Goal: Transaction & Acquisition: Purchase product/service

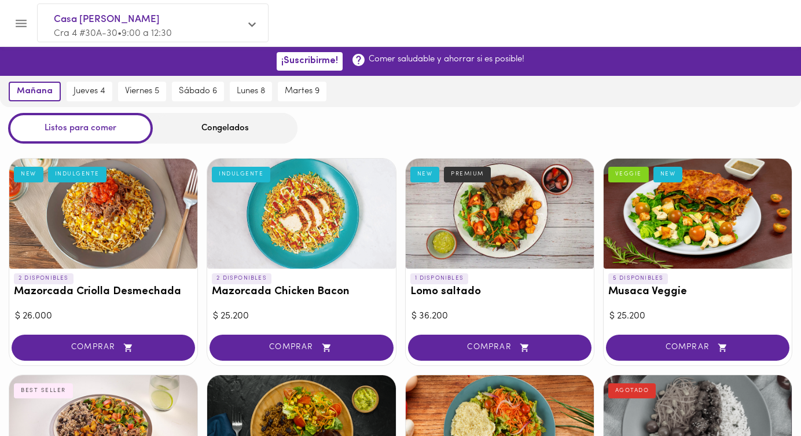
click at [225, 127] on div "Congelados" at bounding box center [225, 128] width 145 height 31
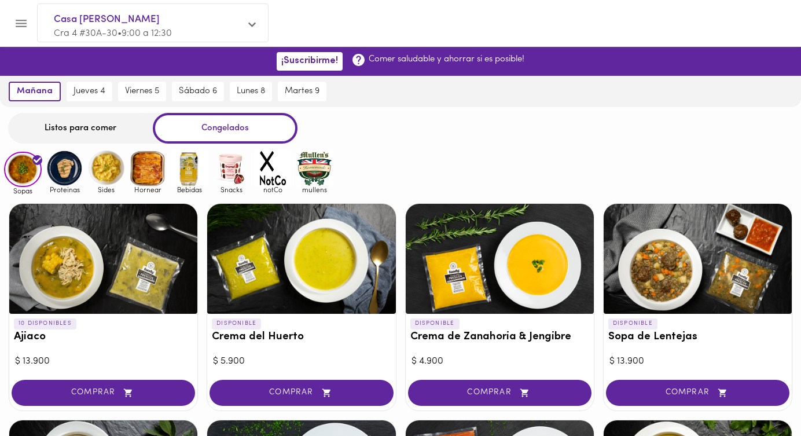
click at [220, 127] on div "Congelados" at bounding box center [225, 128] width 145 height 31
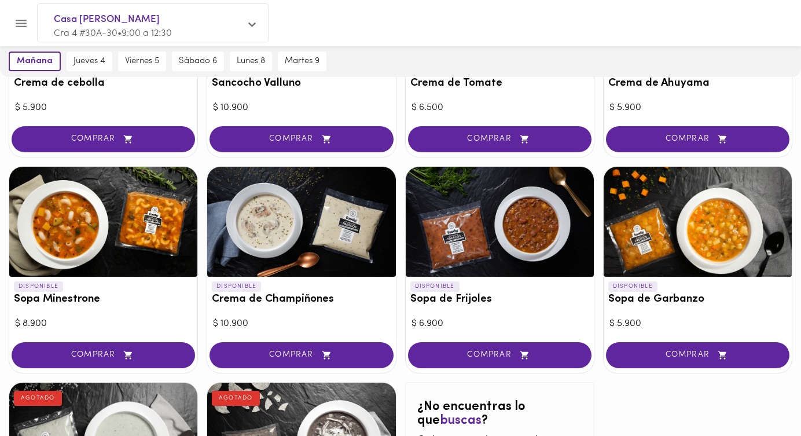
scroll to position [458, 0]
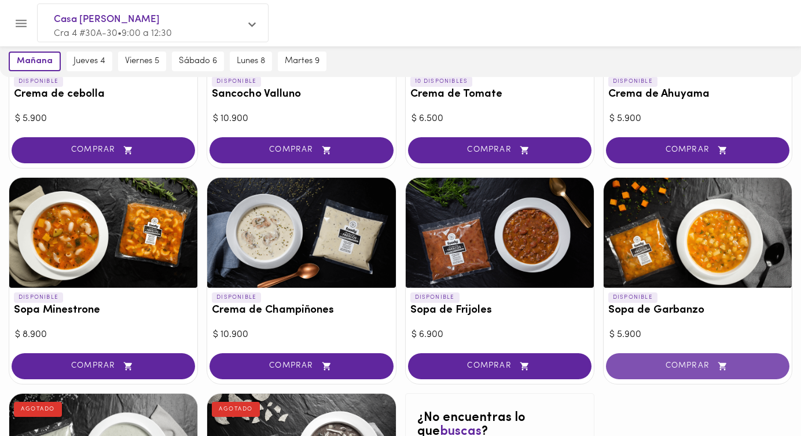
click at [702, 363] on span "COMPRAR" at bounding box center [697, 366] width 154 height 10
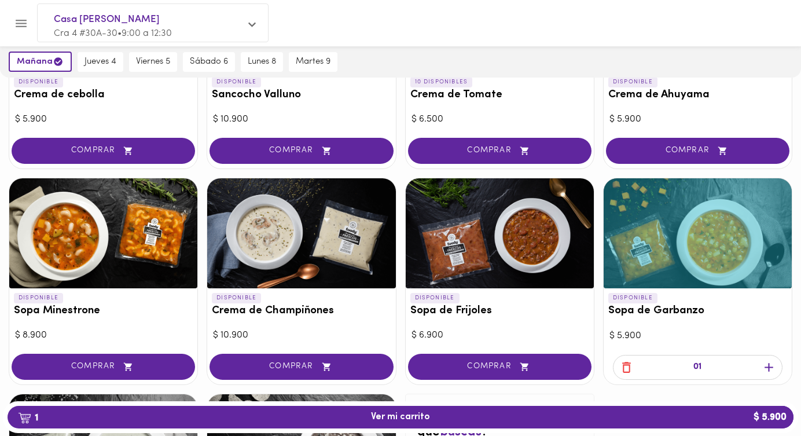
scroll to position [459, 0]
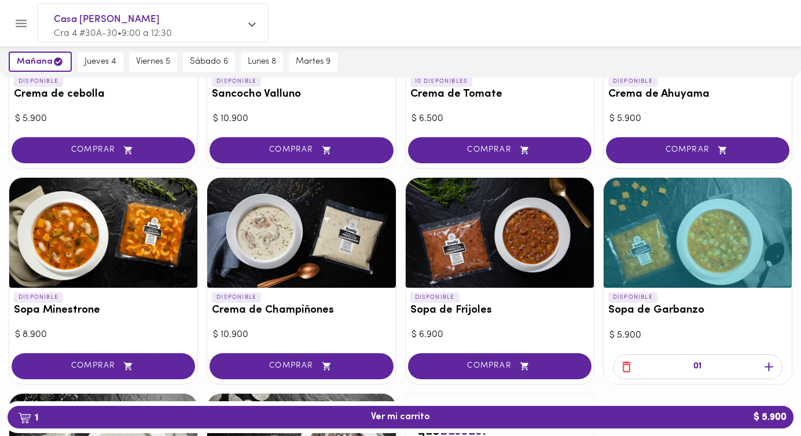
click at [769, 365] on icon "button" at bounding box center [768, 366] width 14 height 14
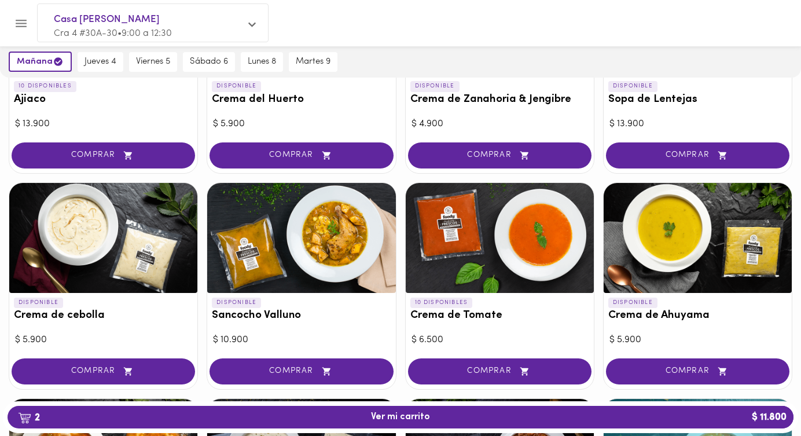
scroll to position [245, 0]
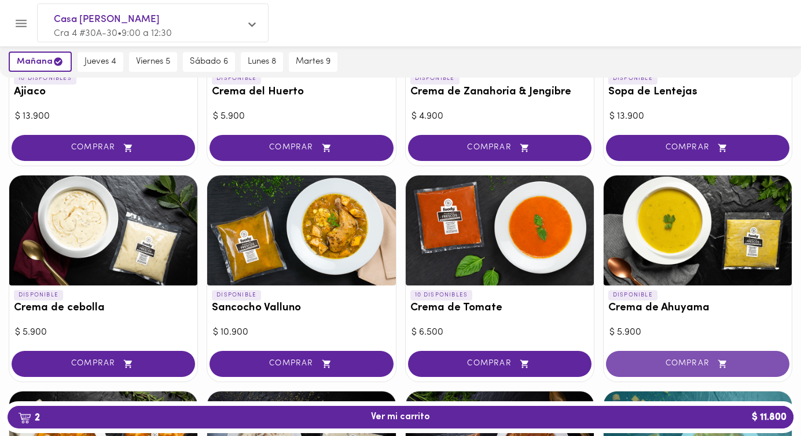
click at [695, 359] on span "COMPRAR" at bounding box center [697, 364] width 154 height 10
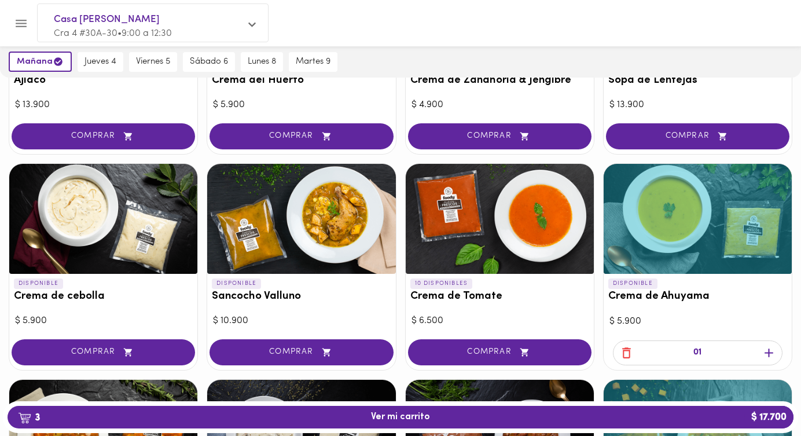
scroll to position [260, 0]
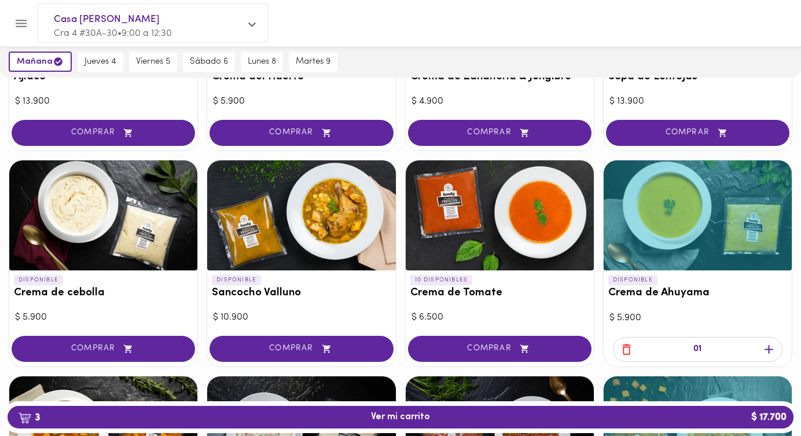
click at [768, 349] on icon "button" at bounding box center [768, 349] width 9 height 9
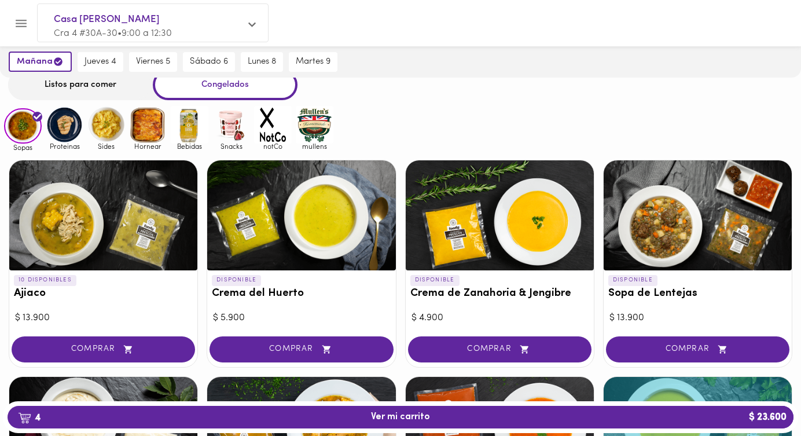
scroll to position [43, 0]
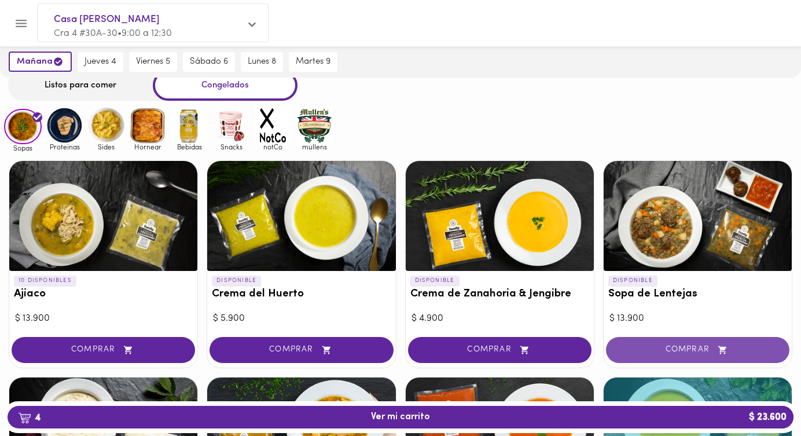
click at [699, 351] on span "COMPRAR" at bounding box center [697, 350] width 154 height 10
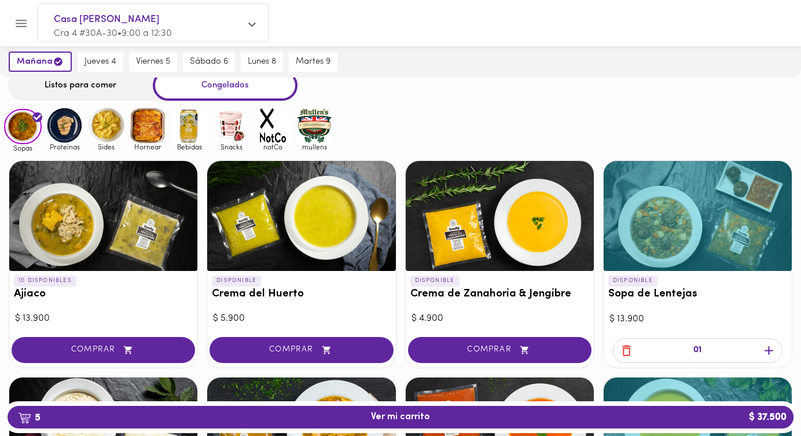
click at [770, 353] on icon "button" at bounding box center [768, 350] width 14 height 14
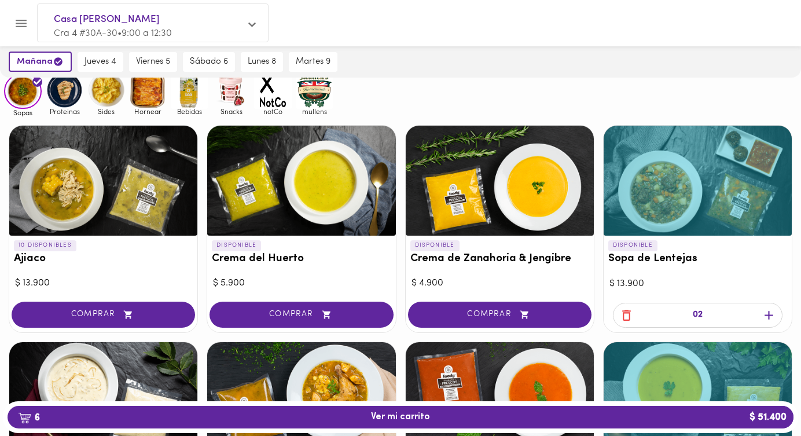
scroll to position [80, 0]
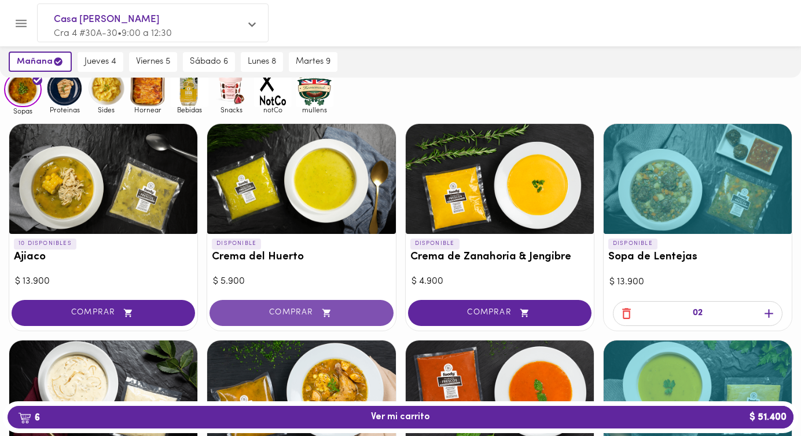
click at [297, 312] on span "COMPRAR" at bounding box center [301, 313] width 154 height 10
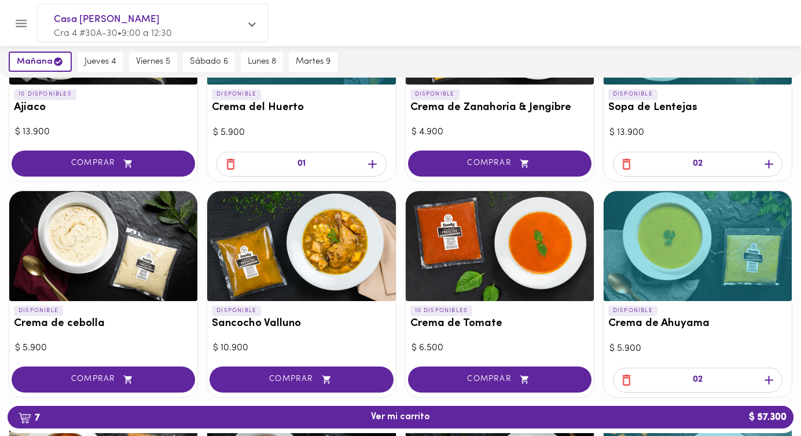
scroll to position [0, 0]
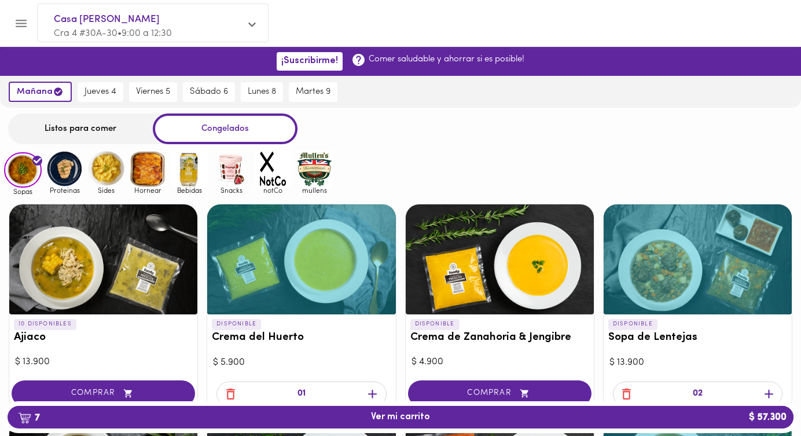
click at [70, 174] on img at bounding box center [65, 169] width 38 height 38
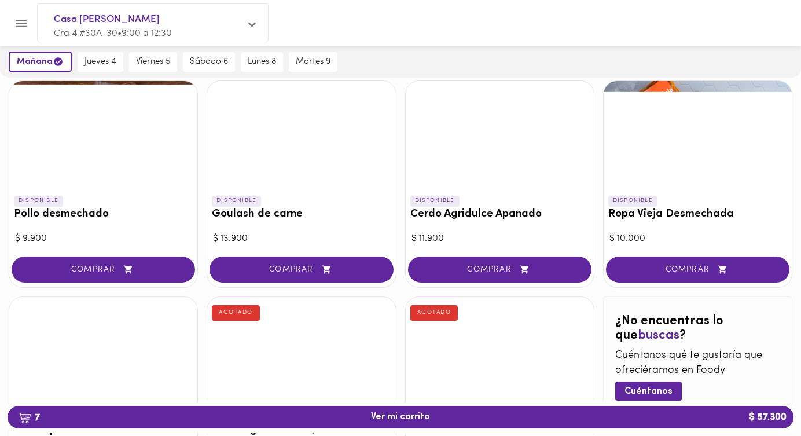
scroll to position [346, 0]
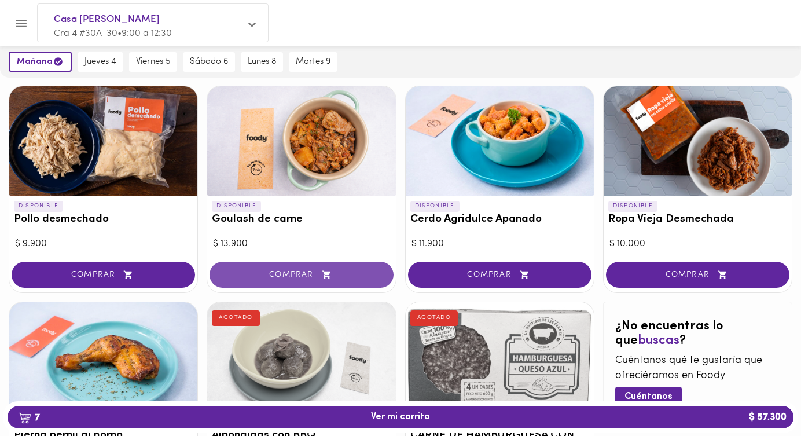
click at [300, 279] on span "COMPRAR" at bounding box center [301, 275] width 154 height 10
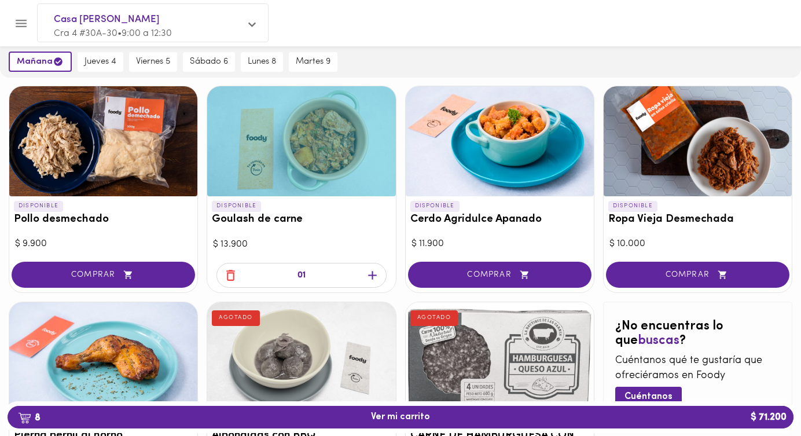
click at [373, 274] on icon "button" at bounding box center [372, 275] width 14 height 14
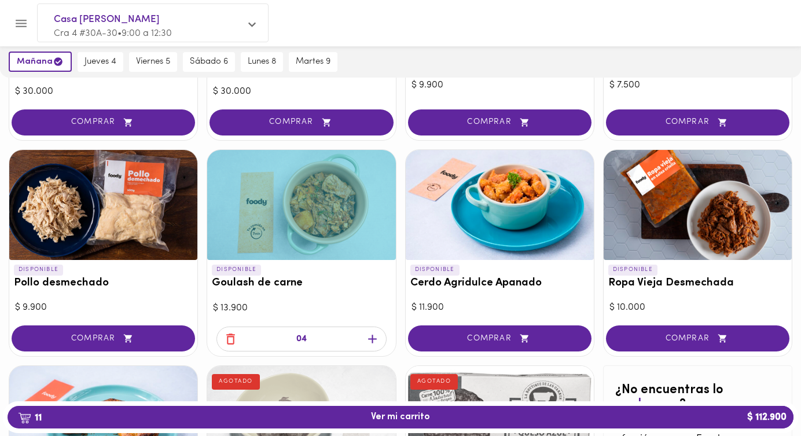
scroll to position [314, 0]
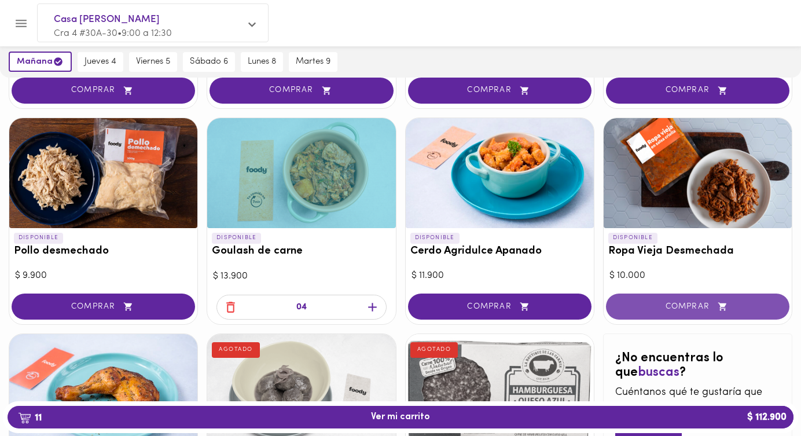
click at [682, 304] on span "COMPRAR" at bounding box center [697, 306] width 154 height 10
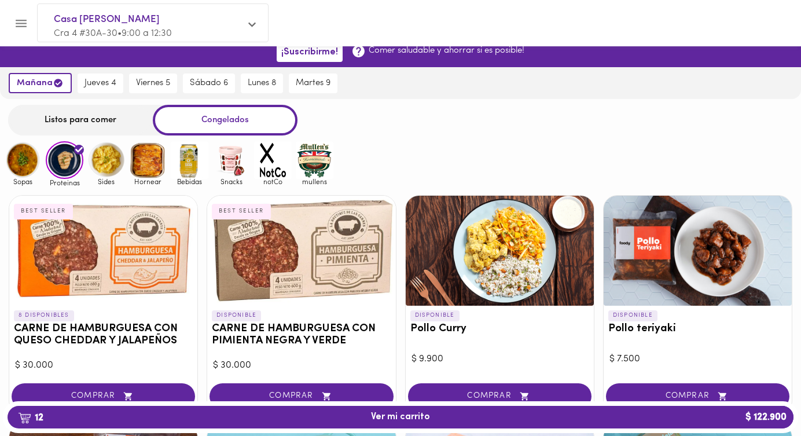
scroll to position [0, 0]
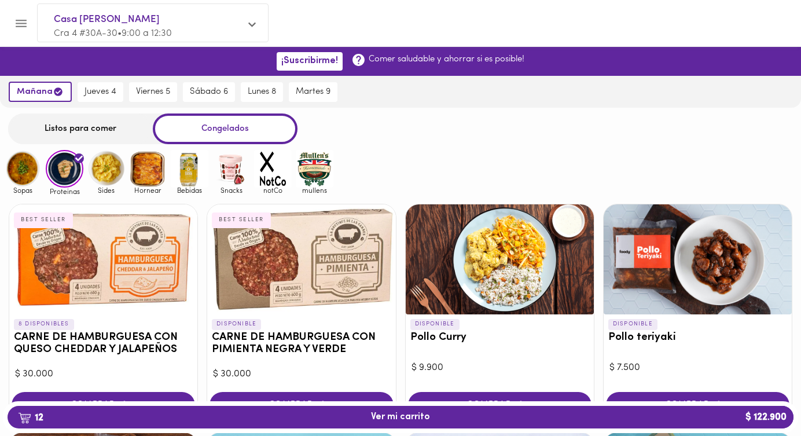
click at [156, 178] on img at bounding box center [148, 169] width 38 height 38
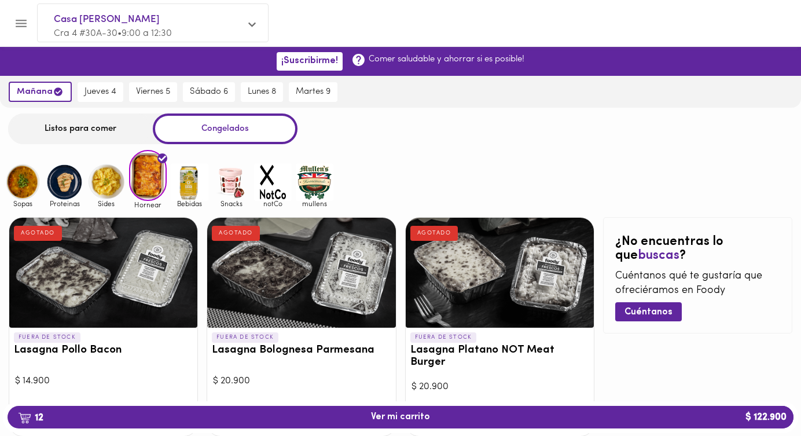
click at [69, 194] on img at bounding box center [65, 182] width 38 height 38
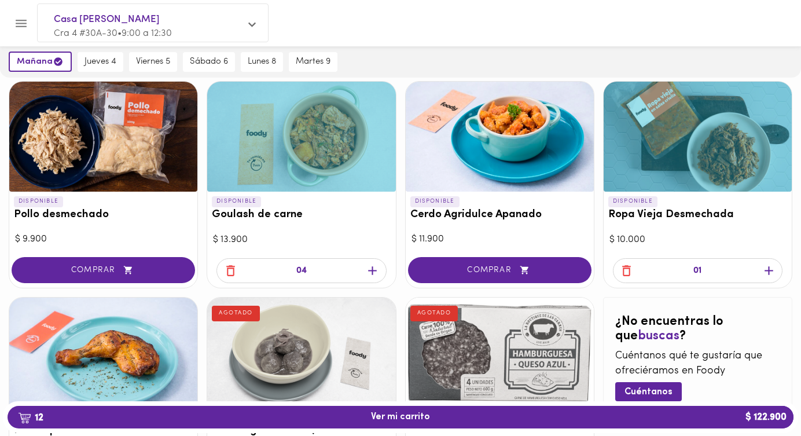
scroll to position [351, 0]
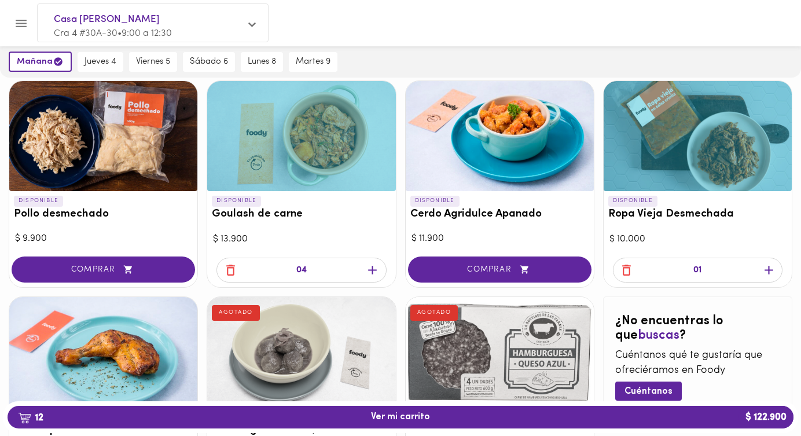
click at [768, 269] on icon "button" at bounding box center [768, 270] width 9 height 9
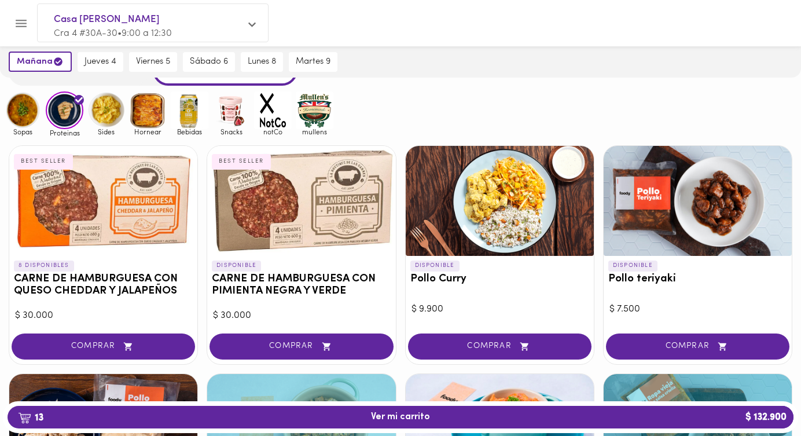
scroll to position [0, 0]
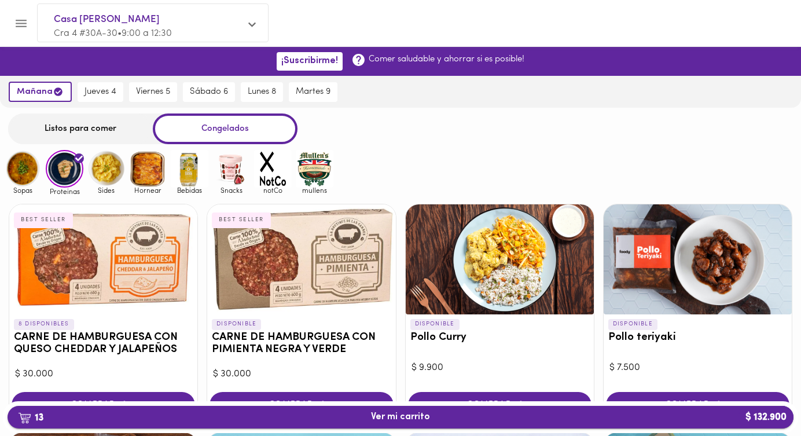
click at [417, 421] on span "13 Ver mi carrito $ 132.900" at bounding box center [400, 416] width 59 height 11
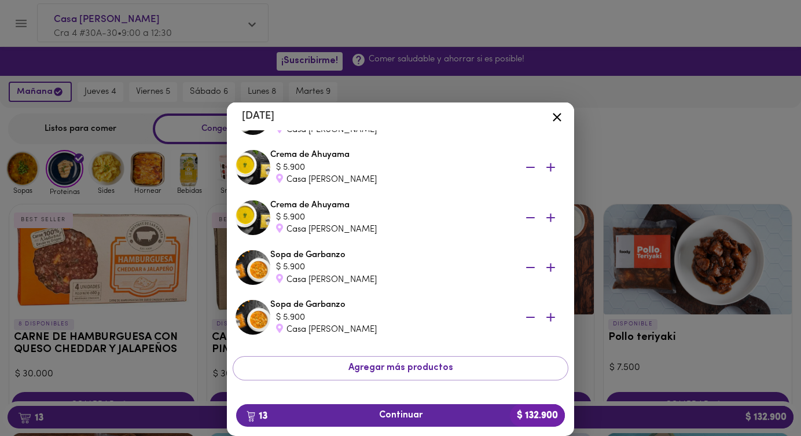
scroll to position [500, 0]
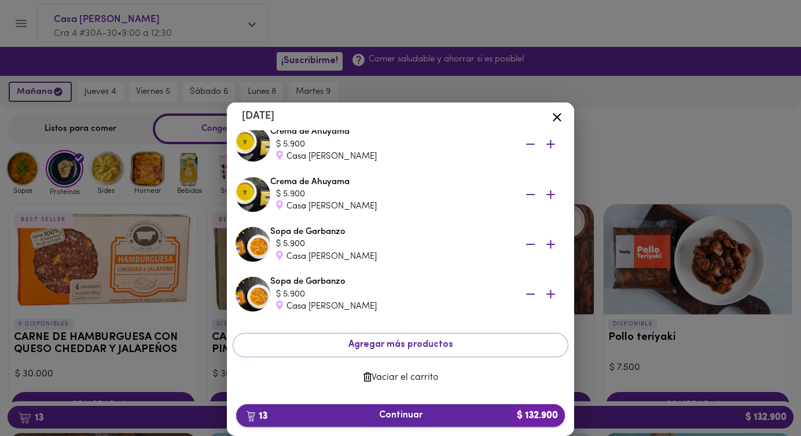
click at [400, 415] on span "13 Continuar $ 132.900" at bounding box center [400, 415] width 310 height 11
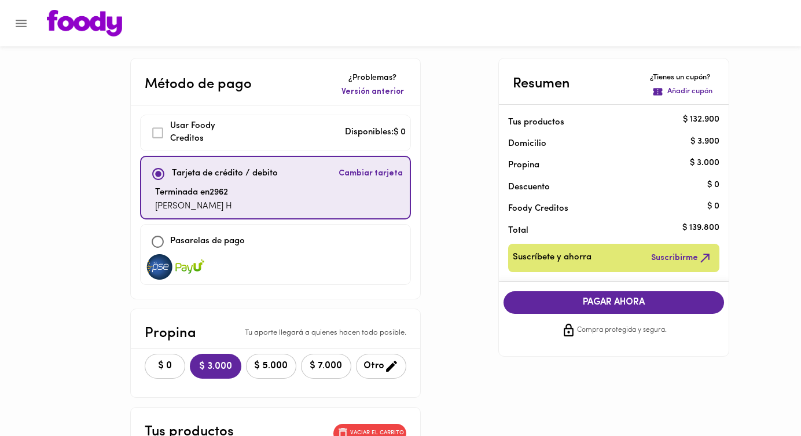
click at [369, 173] on span "Cambiar tarjeta" at bounding box center [370, 174] width 64 height 12
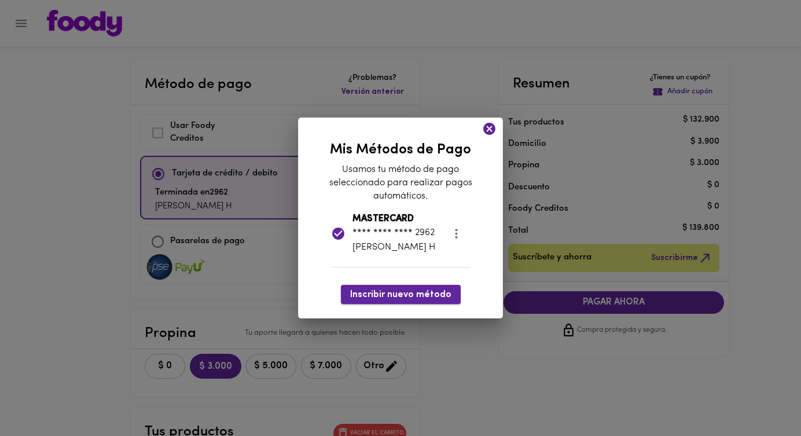
click at [406, 296] on span "Inscribir nuevo método" at bounding box center [400, 294] width 101 height 11
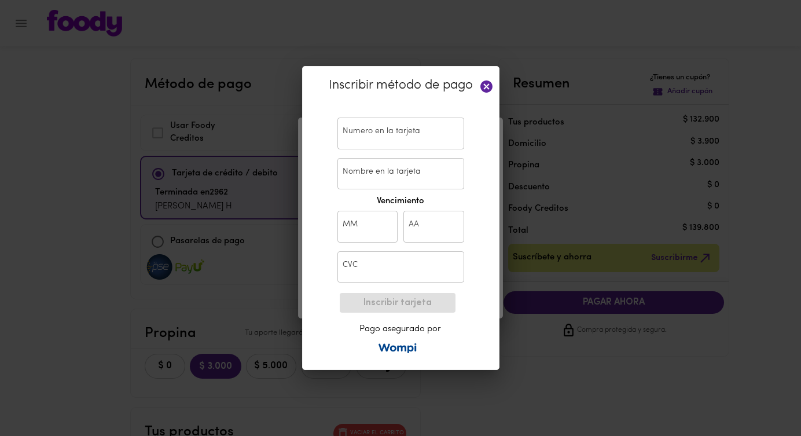
click at [381, 140] on input "text" at bounding box center [400, 133] width 127 height 32
click at [489, 86] on icon at bounding box center [486, 86] width 12 height 12
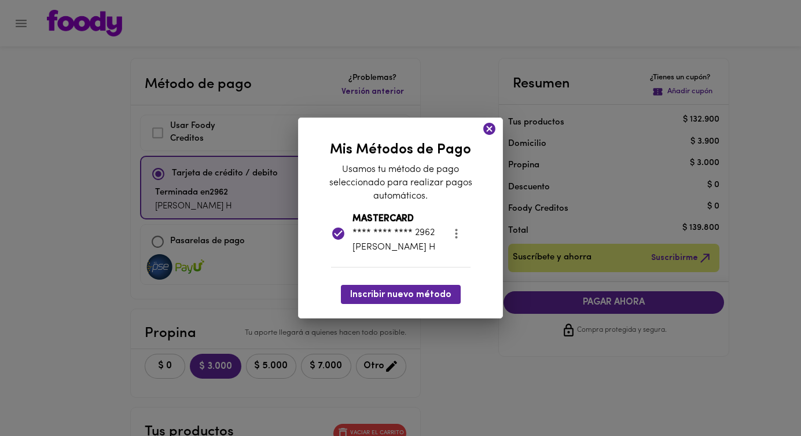
click at [489, 131] on icon at bounding box center [489, 129] width 12 height 12
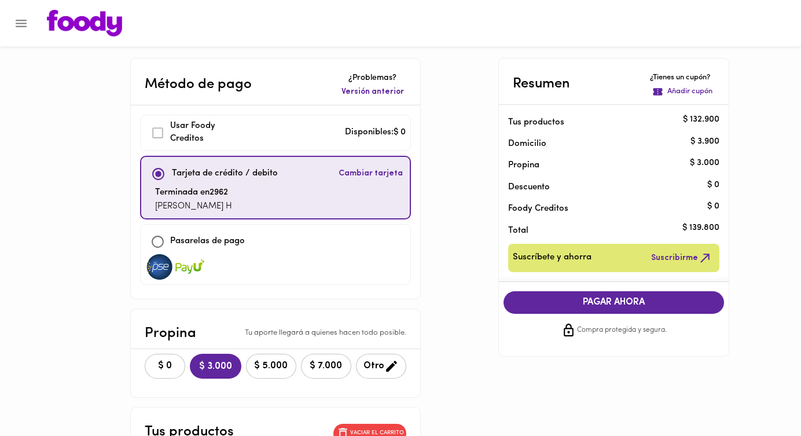
click at [159, 241] on input "checkbox" at bounding box center [157, 241] width 25 height 25
checkbox input "true"
checkbox input "false"
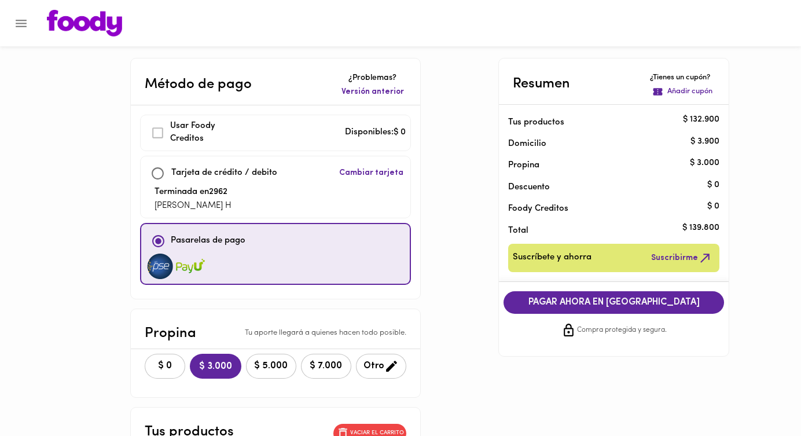
click at [606, 304] on span "PAGAR AHORA EN [GEOGRAPHIC_DATA]" at bounding box center [614, 302] width 198 height 11
